Goal: Information Seeking & Learning: Learn about a topic

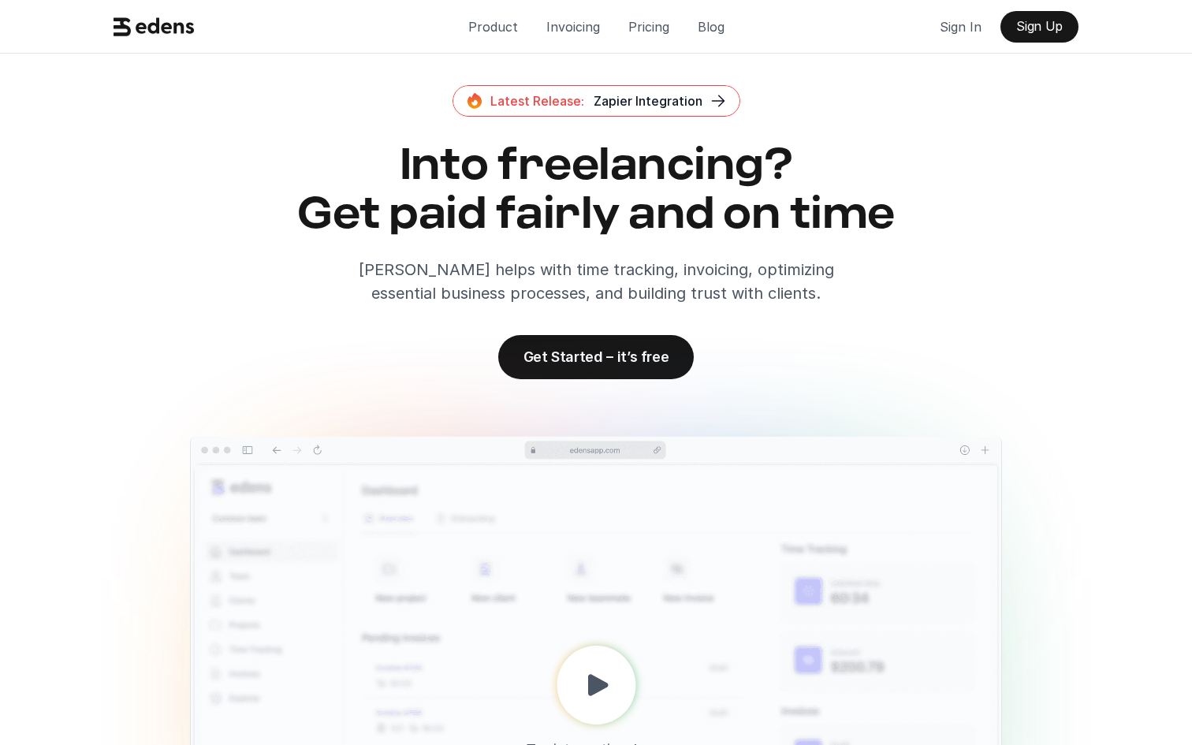
click at [921, 292] on div "Into freelancing? Get paid fairly and on time [PERSON_NAME] helps with time tra…" at bounding box center [595, 223] width 977 height 163
drag, startPoint x: 420, startPoint y: 105, endPoint x: 737, endPoint y: 101, distance: 316.9
click at [737, 101] on div "Latest Release: Zapier Integration Into freelancing? Get paid fairly and on tim…" at bounding box center [595, 195] width 977 height 220
copy link "Latest Release: Zapier Integration"
drag, startPoint x: 466, startPoint y: 362, endPoint x: 736, endPoint y: 362, distance: 270.4
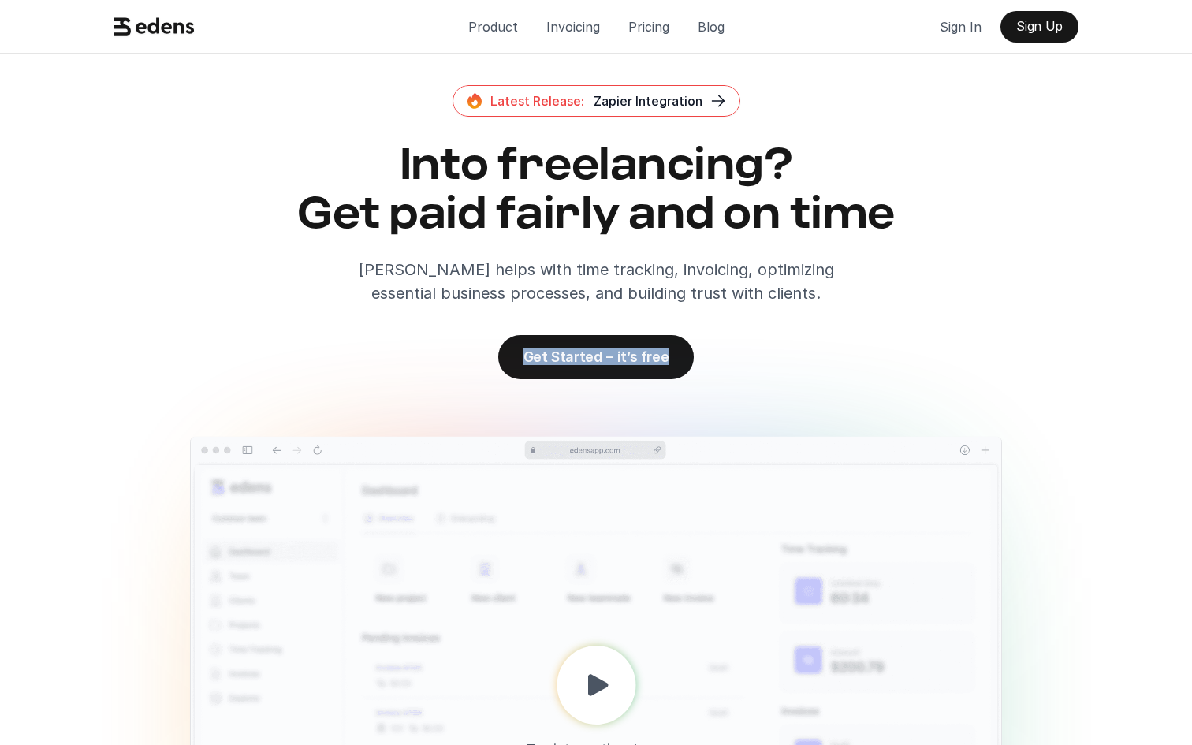
click at [736, 362] on div "Latest Release: Zapier Integration Into freelancing? Get paid fairly and on tim…" at bounding box center [596, 232] width 1003 height 294
copy p "Get Started – it’s free"
click at [847, 239] on h2 "Into freelancing? Get paid fairly and on time" at bounding box center [595, 190] width 977 height 97
click at [568, 20] on p "Invoicing" at bounding box center [573, 27] width 54 height 24
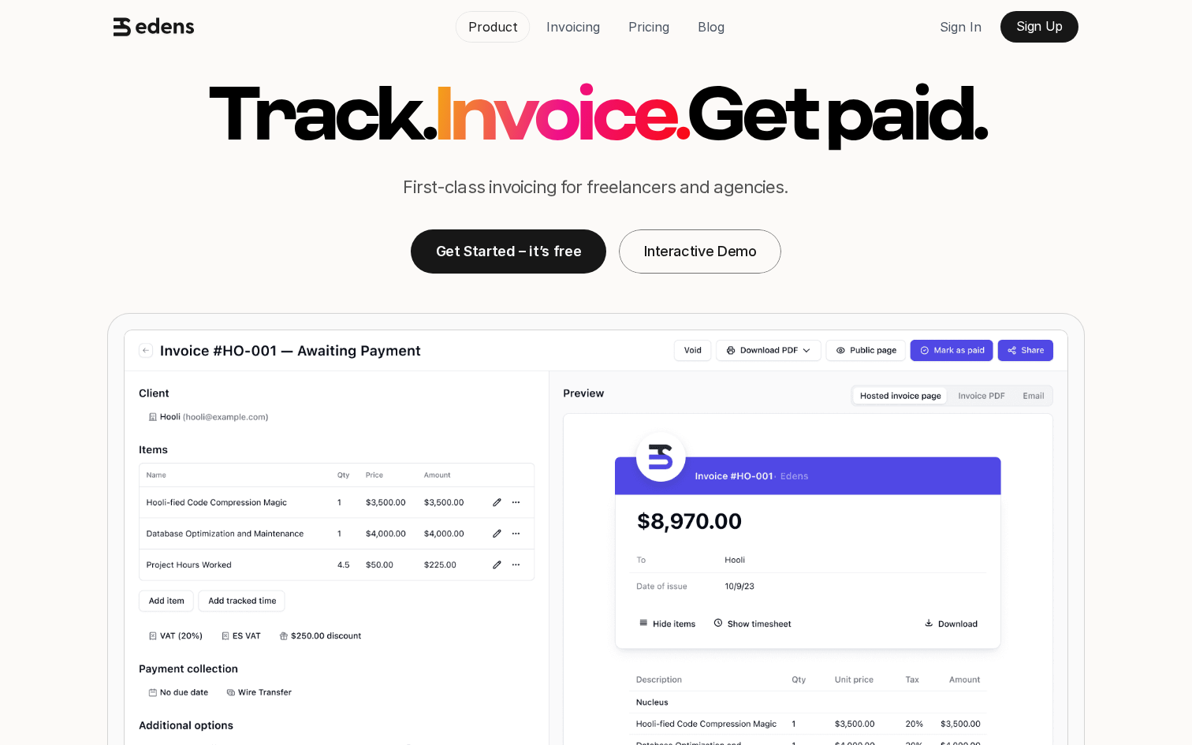
click at [501, 24] on p "Product" at bounding box center [493, 27] width 50 height 24
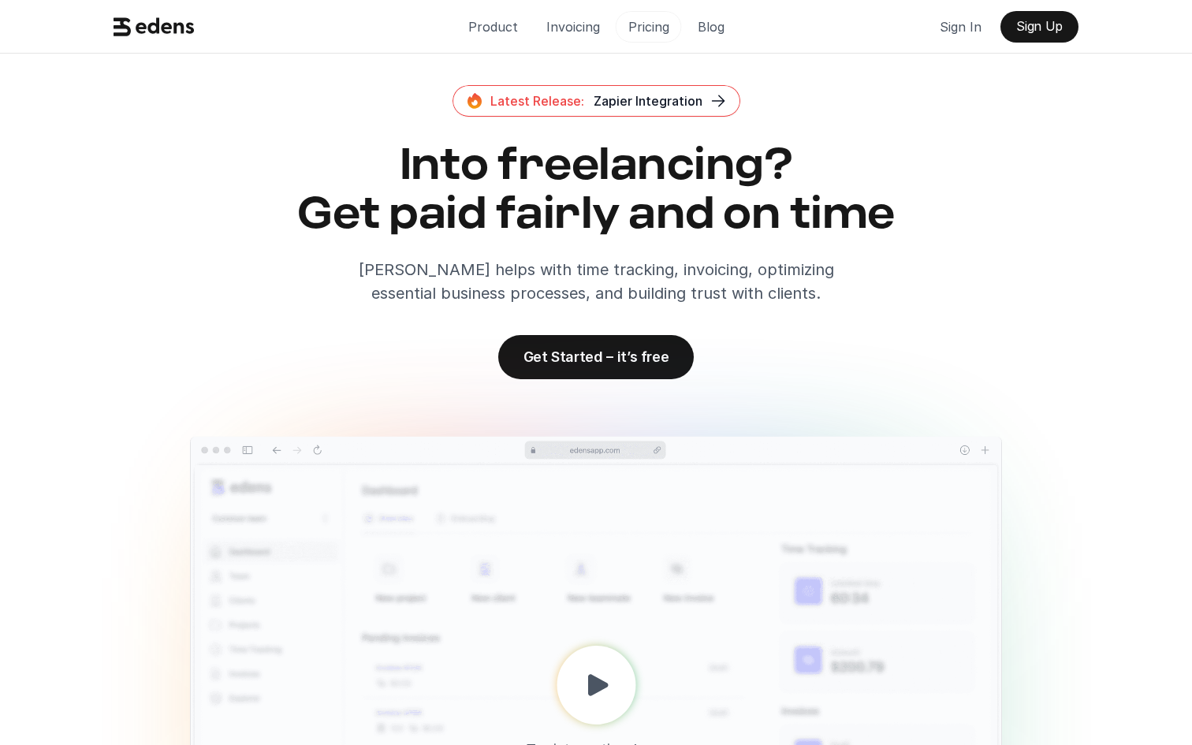
click at [658, 35] on p "Pricing" at bounding box center [648, 27] width 41 height 24
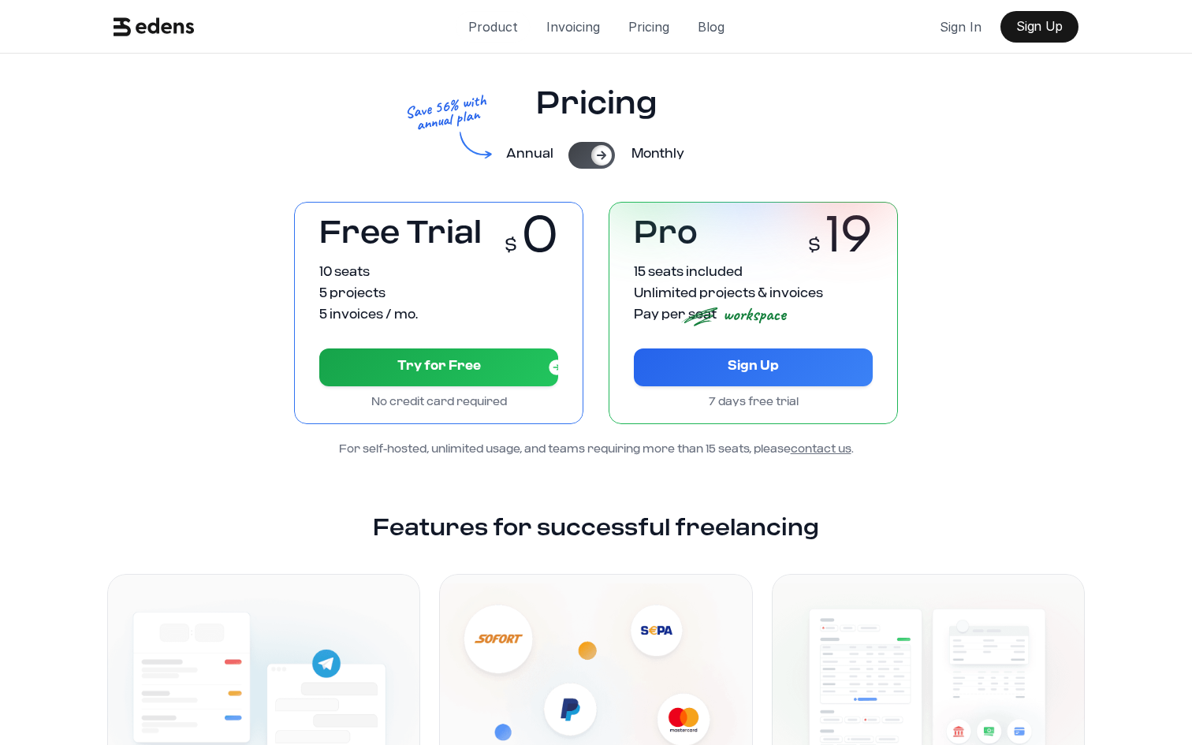
click at [489, 22] on p "Product" at bounding box center [493, 27] width 50 height 24
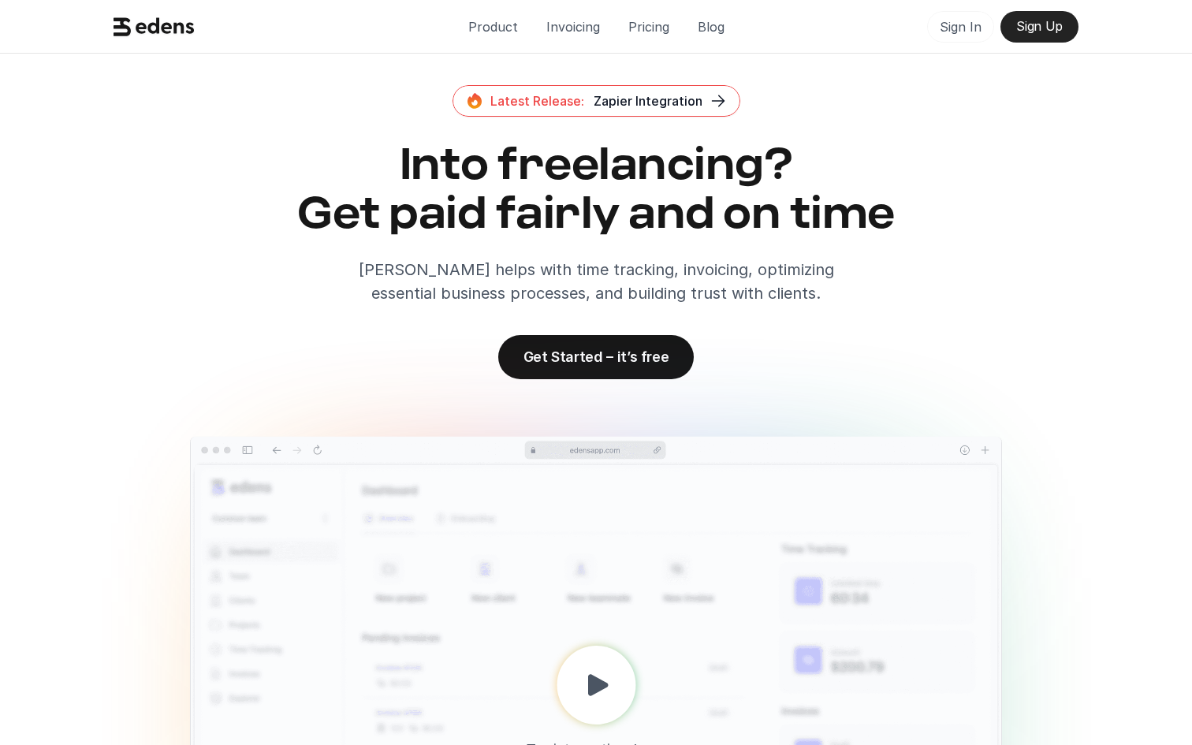
click at [967, 34] on p "Sign In" at bounding box center [961, 27] width 42 height 24
click at [642, 33] on p "Pricing" at bounding box center [648, 27] width 41 height 24
